Goal: Task Accomplishment & Management: Manage account settings

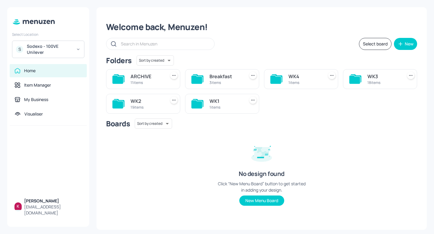
click at [149, 100] on div "WK2" at bounding box center [146, 101] width 33 height 7
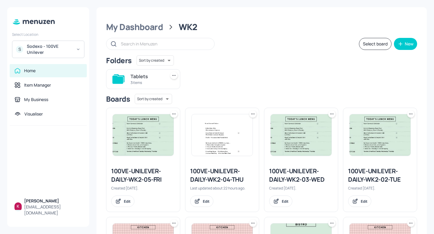
click at [204, 134] on img at bounding box center [222, 135] width 61 height 42
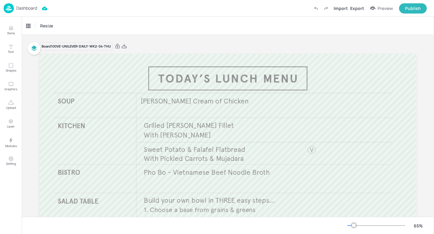
click at [31, 5] on div "Dashboard" at bounding box center [20, 8] width 33 height 10
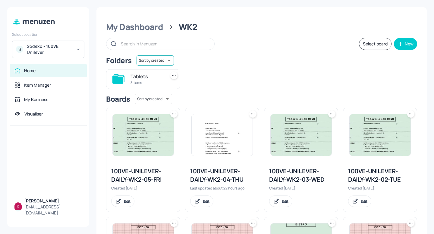
click at [169, 65] on body "Select Location S Sodexo - 100VE Unilever Home Item Manager My Business Visuali…" at bounding box center [217, 117] width 434 height 234
click at [216, 71] on div at bounding box center [217, 117] width 434 height 234
click at [157, 95] on body "Select Location S Sodexo - 100VE Unilever Home Item Manager My Business Visuali…" at bounding box center [217, 117] width 434 height 234
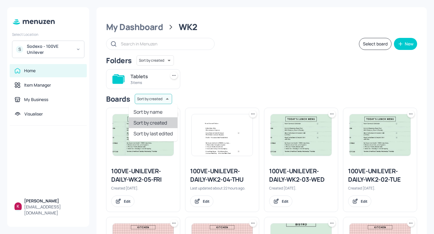
click at [152, 133] on li "Sort by last edited" at bounding box center [153, 133] width 49 height 11
type input "updatedAt"
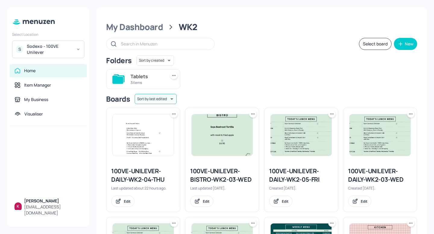
click at [154, 136] on img at bounding box center [143, 135] width 61 height 42
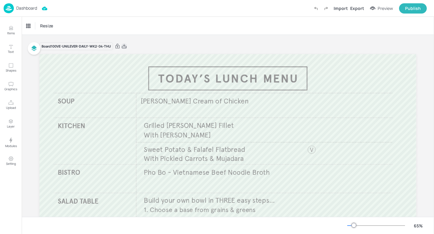
click at [121, 44] on icon at bounding box center [123, 46] width 5 height 6
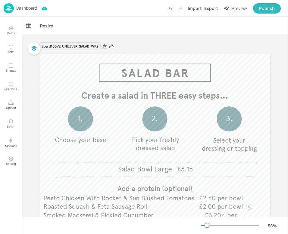
click at [19, 12] on div "Dashboard" at bounding box center [20, 8] width 33 height 10
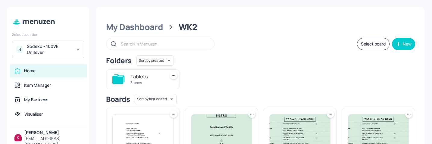
click at [151, 27] on div "My Dashboard" at bounding box center [134, 27] width 57 height 11
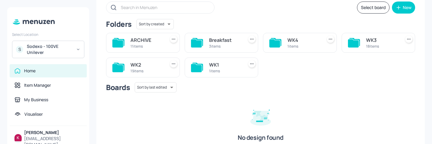
scroll to position [40, 0]
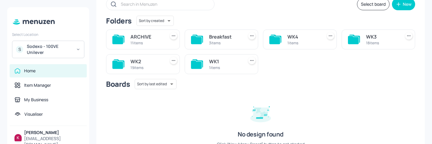
click at [135, 36] on div "ARCHIVE" at bounding box center [146, 36] width 32 height 7
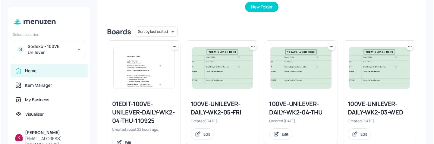
scroll to position [131, 0]
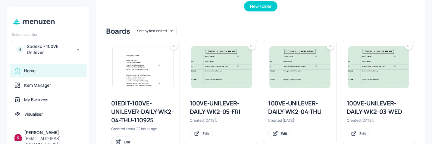
click at [147, 73] on img at bounding box center [143, 67] width 61 height 42
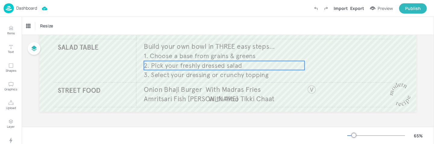
scroll to position [2, 0]
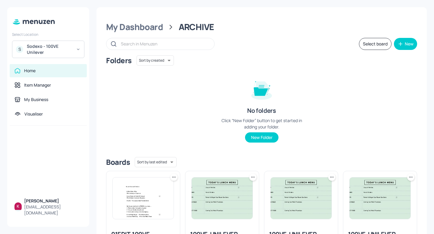
click at [139, 45] on input "text" at bounding box center [164, 43] width 87 height 9
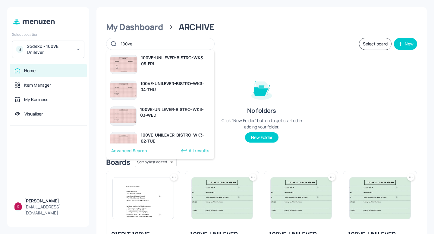
type input "100ve"
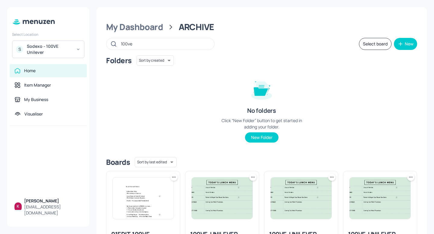
click at [152, 42] on input "100ve" at bounding box center [164, 43] width 87 height 9
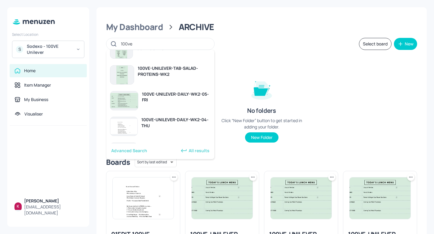
scroll to position [584, 0]
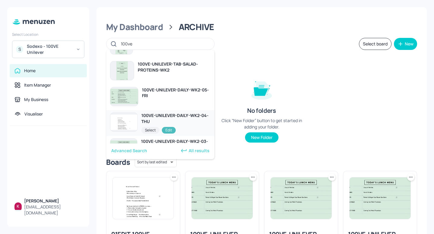
click at [168, 131] on div "Edit" at bounding box center [169, 130] width 14 height 7
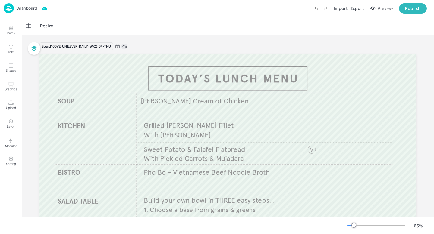
click at [123, 45] on icon at bounding box center [123, 46] width 5 height 6
